Goal: Task Accomplishment & Management: Manage account settings

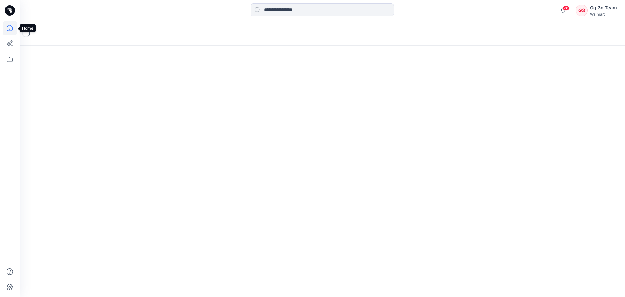
click at [11, 28] on icon at bounding box center [10, 28] width 14 height 14
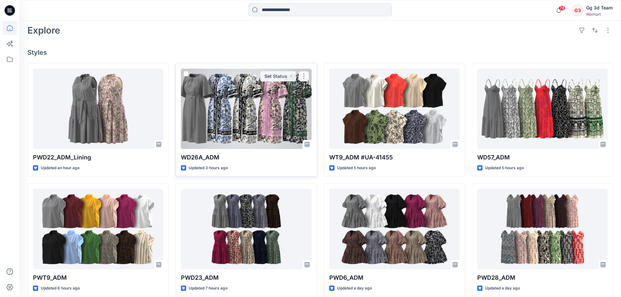
scroll to position [163, 0]
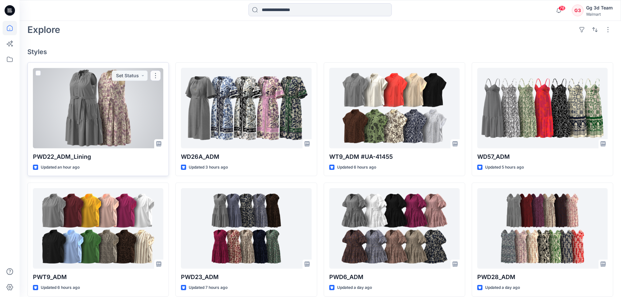
click at [91, 93] on div at bounding box center [98, 108] width 130 height 80
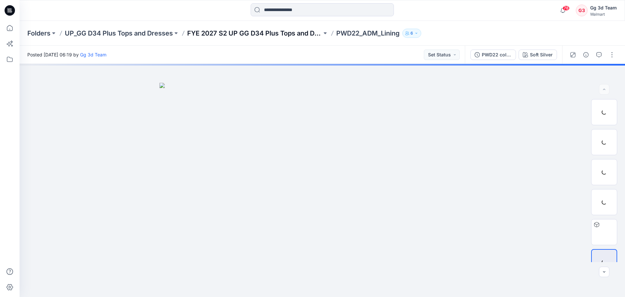
click at [285, 34] on p "FYE 2027 S2 UP GG D34 Plus Tops and Dresses" at bounding box center [254, 33] width 135 height 9
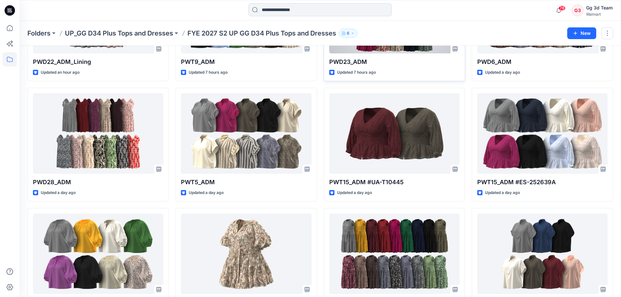
scroll to position [130, 0]
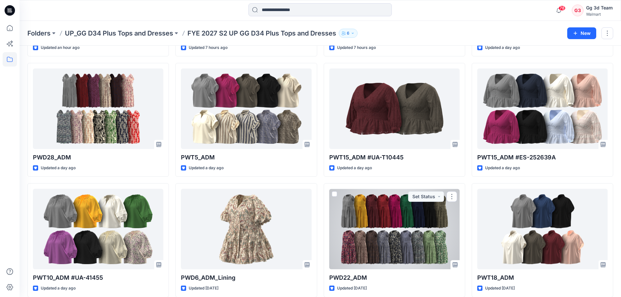
click at [438, 220] on div at bounding box center [394, 229] width 130 height 80
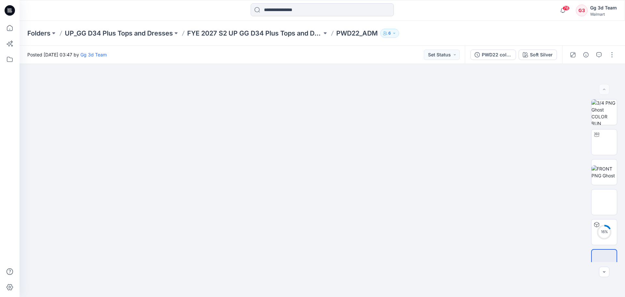
click at [617, 59] on div at bounding box center [593, 55] width 60 height 18
click at [615, 59] on button "button" at bounding box center [612, 55] width 10 height 10
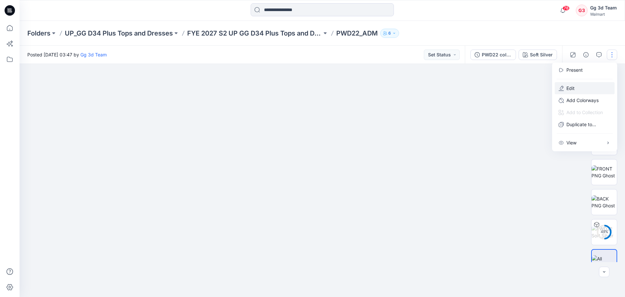
click at [575, 89] on p "Edit" at bounding box center [571, 88] width 8 height 7
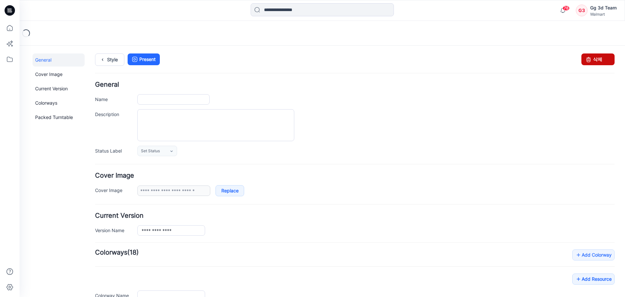
click at [608, 54] on link "삭제" at bounding box center [598, 59] width 33 height 12
type input "*********"
type input "**********"
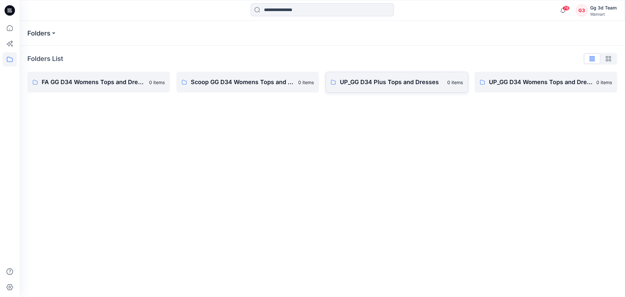
click at [390, 79] on p "UP_GG D34 Plus Tops and Dresses" at bounding box center [392, 82] width 104 height 9
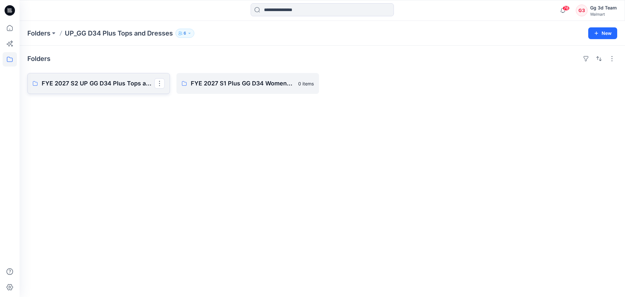
click at [64, 79] on p "FYE 2027 S2 UP GG D34 Plus Tops and Dresses" at bounding box center [98, 83] width 113 height 9
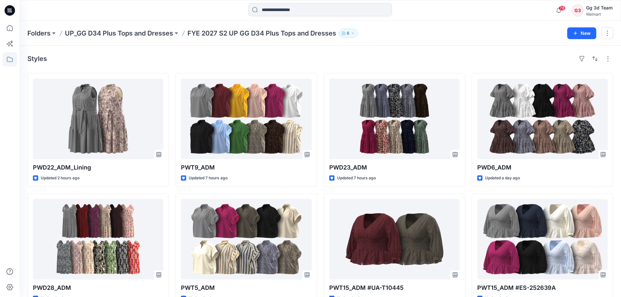
click at [482, 30] on div "Folders UP_GG D34 Plus Tops and Dresses FYE 2027 S2 UP GG D34 Plus Tops and Dre…" at bounding box center [294, 33] width 535 height 9
